Goal: Task Accomplishment & Management: Use online tool/utility

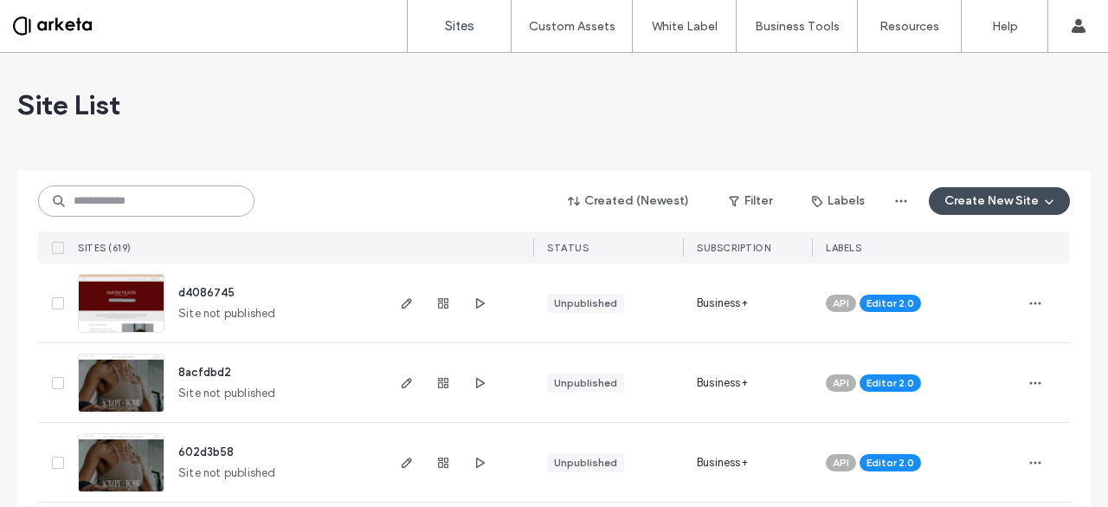
click at [186, 212] on input at bounding box center [146, 200] width 216 height 31
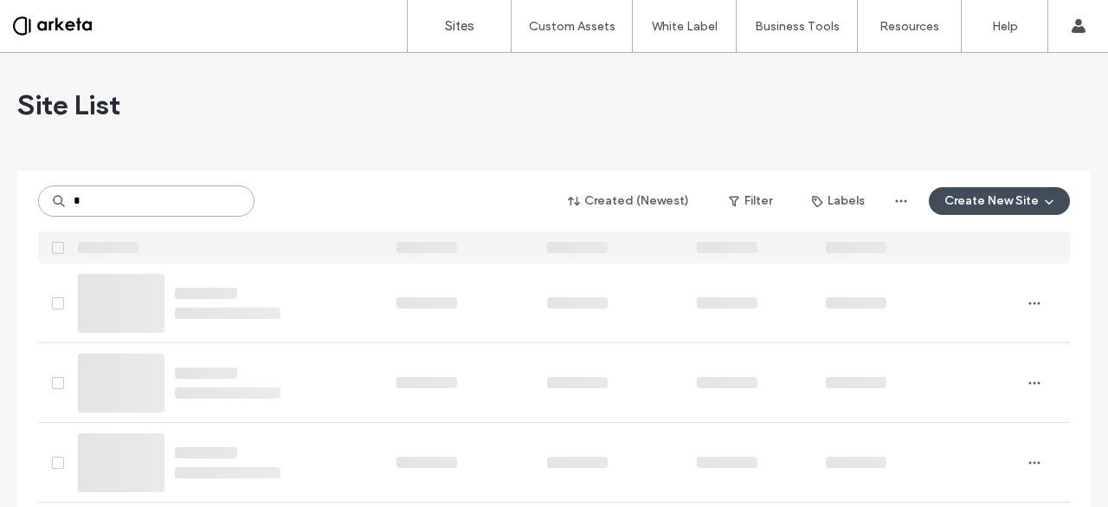
type input "*"
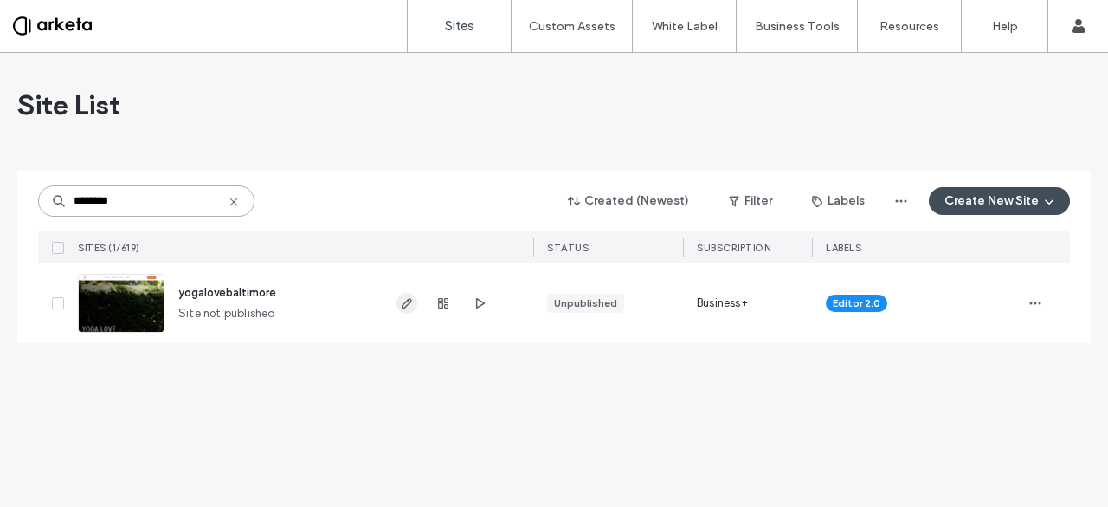
type input "********"
click at [398, 306] on span "button" at bounding box center [407, 303] width 21 height 21
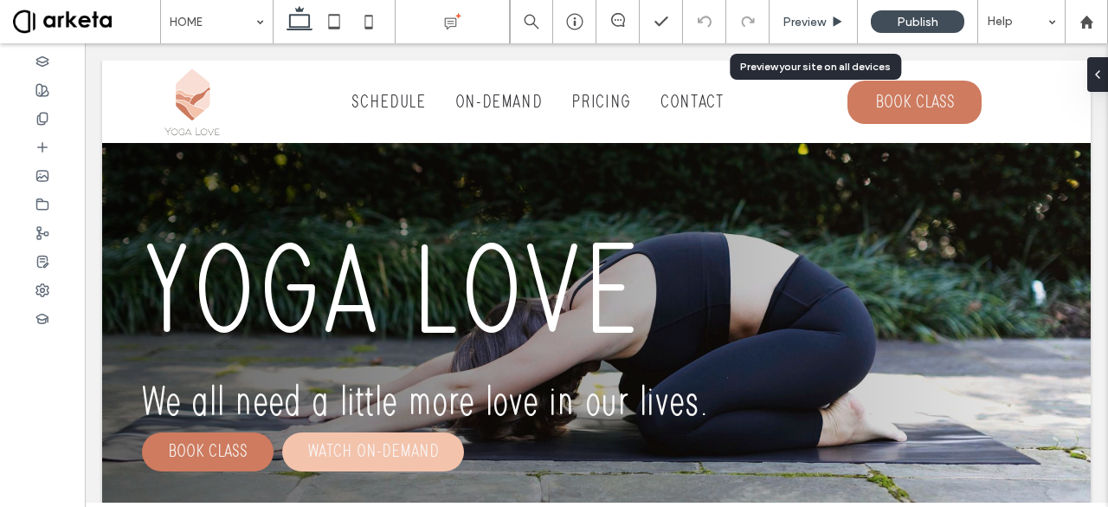
click at [822, 25] on span "Preview" at bounding box center [804, 22] width 43 height 15
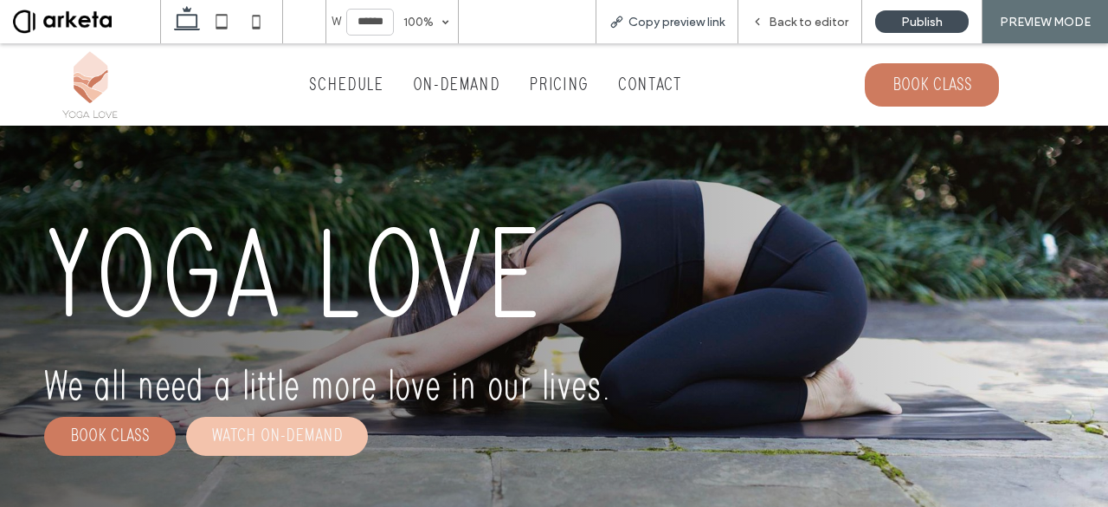
click at [656, 22] on span "Copy preview link" at bounding box center [677, 22] width 96 height 15
click at [798, 18] on span "Back to editor" at bounding box center [809, 22] width 80 height 15
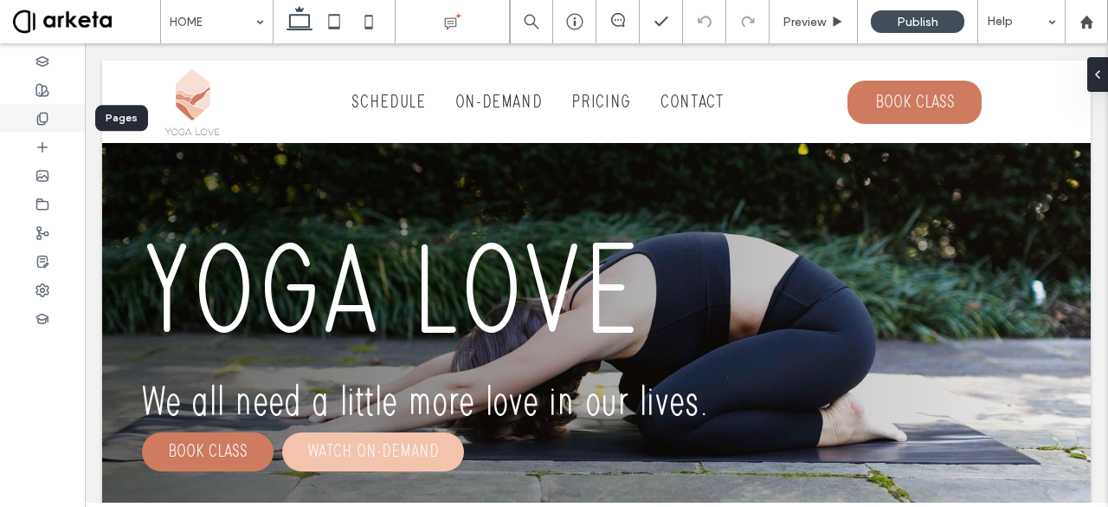
click at [48, 119] on icon at bounding box center [43, 119] width 14 height 14
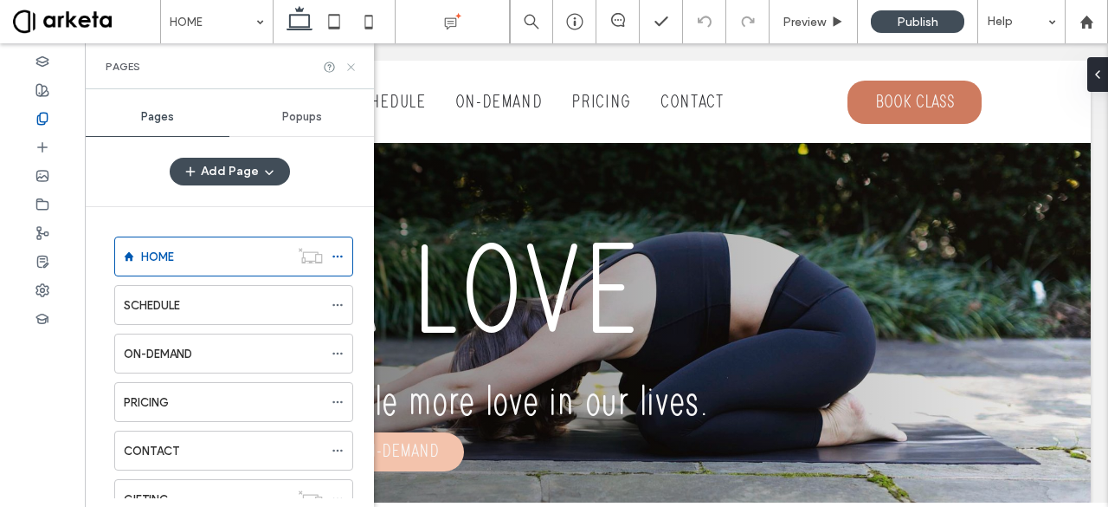
click at [350, 65] on icon at bounding box center [351, 67] width 13 height 13
